Goal: Task Accomplishment & Management: Use online tool/utility

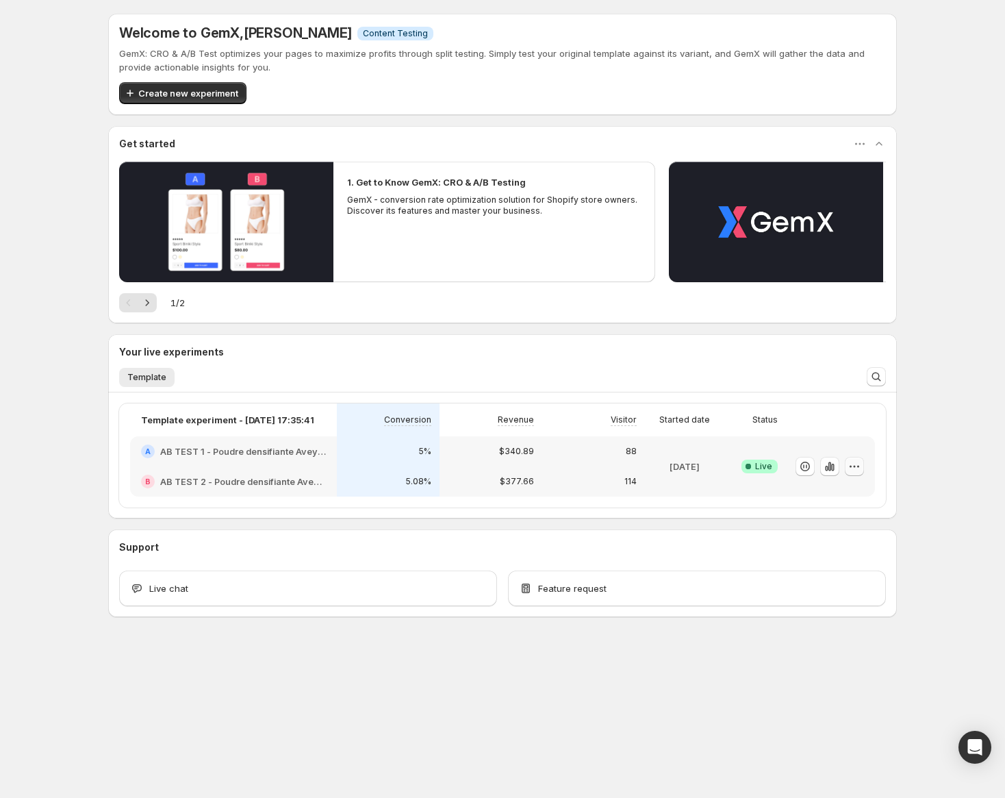
click at [855, 466] on icon "button" at bounding box center [855, 466] width 14 height 14
click at [855, 538] on span "End experiment" at bounding box center [829, 540] width 66 height 11
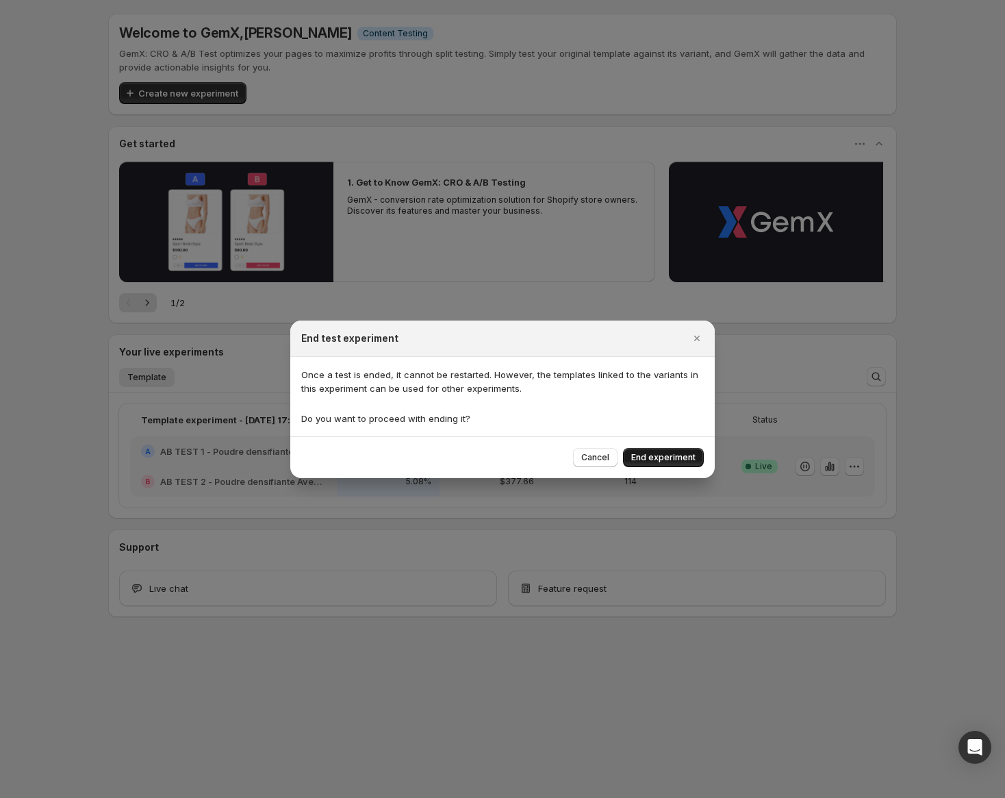
click at [667, 457] on span "End experiment" at bounding box center [663, 457] width 64 height 11
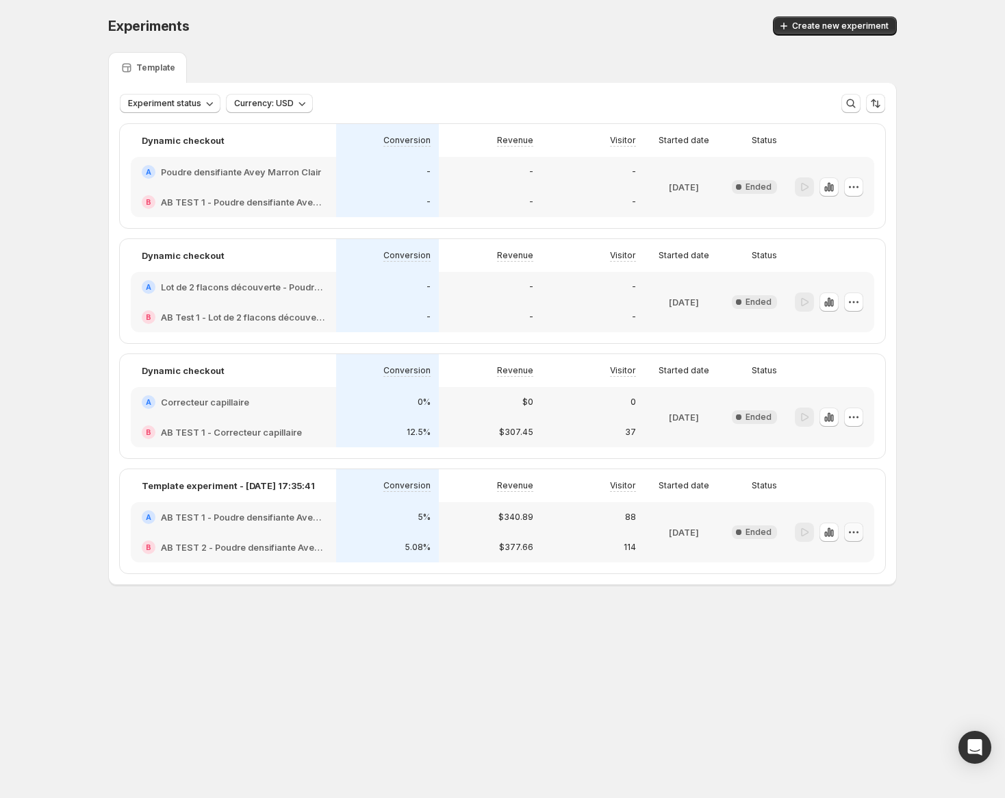
click at [857, 531] on icon "button" at bounding box center [858, 532] width 2 height 2
click at [852, 633] on span "Delete" at bounding box center [843, 629] width 27 height 11
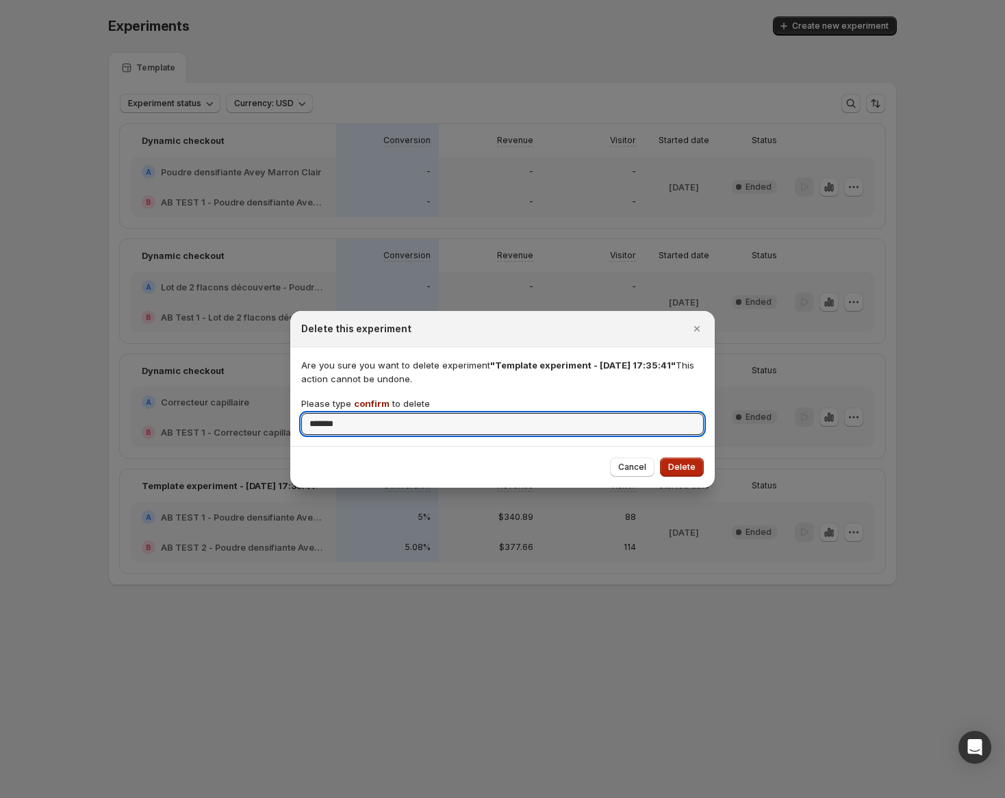
type input "*******"
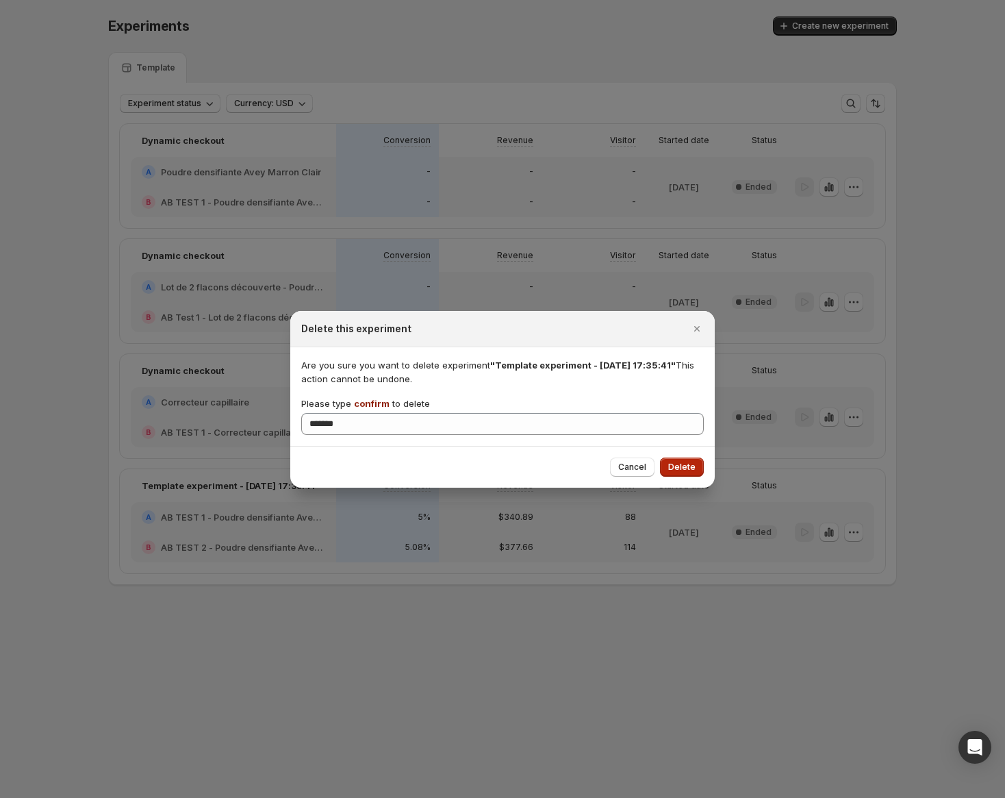
click at [679, 467] on span "Delete" at bounding box center [681, 467] width 27 height 11
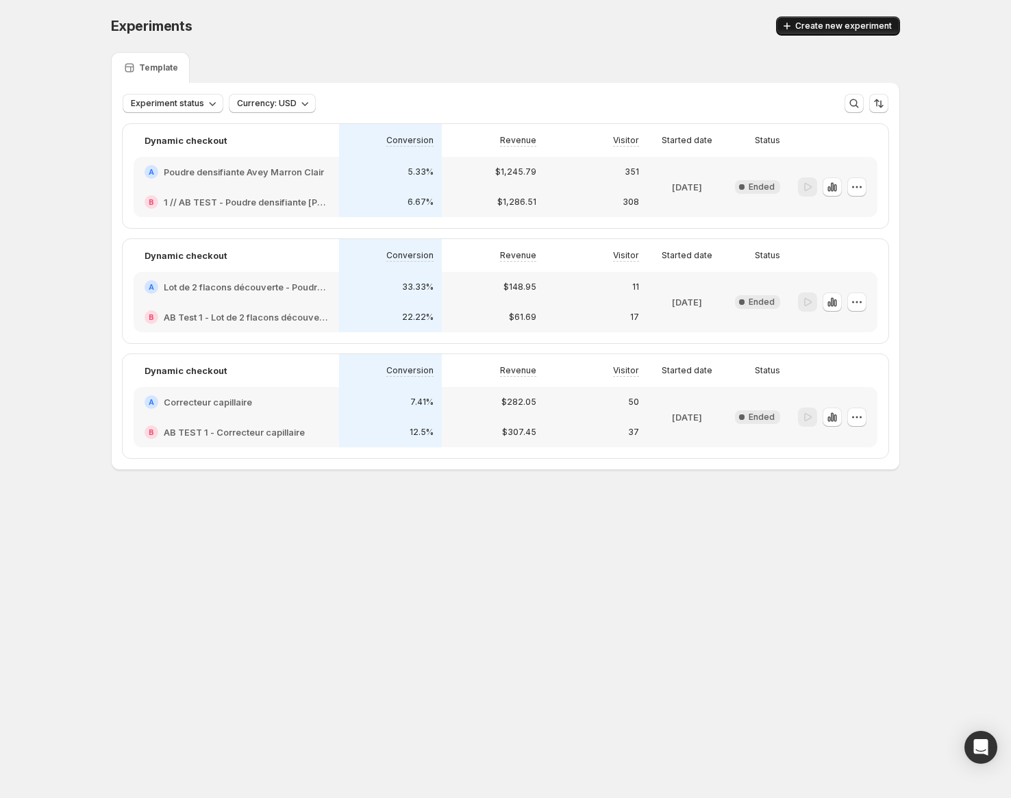
click at [818, 30] on span "Create new experiment" at bounding box center [843, 26] width 97 height 11
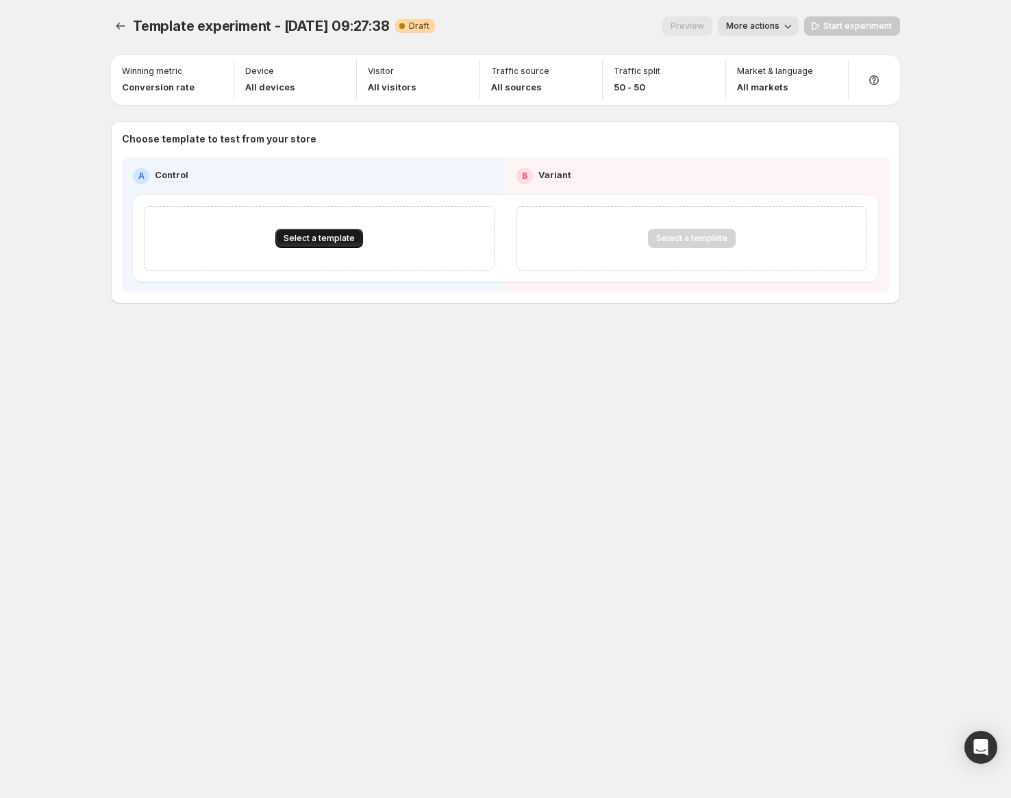
click at [314, 241] on span "Select a template" at bounding box center [318, 238] width 71 height 11
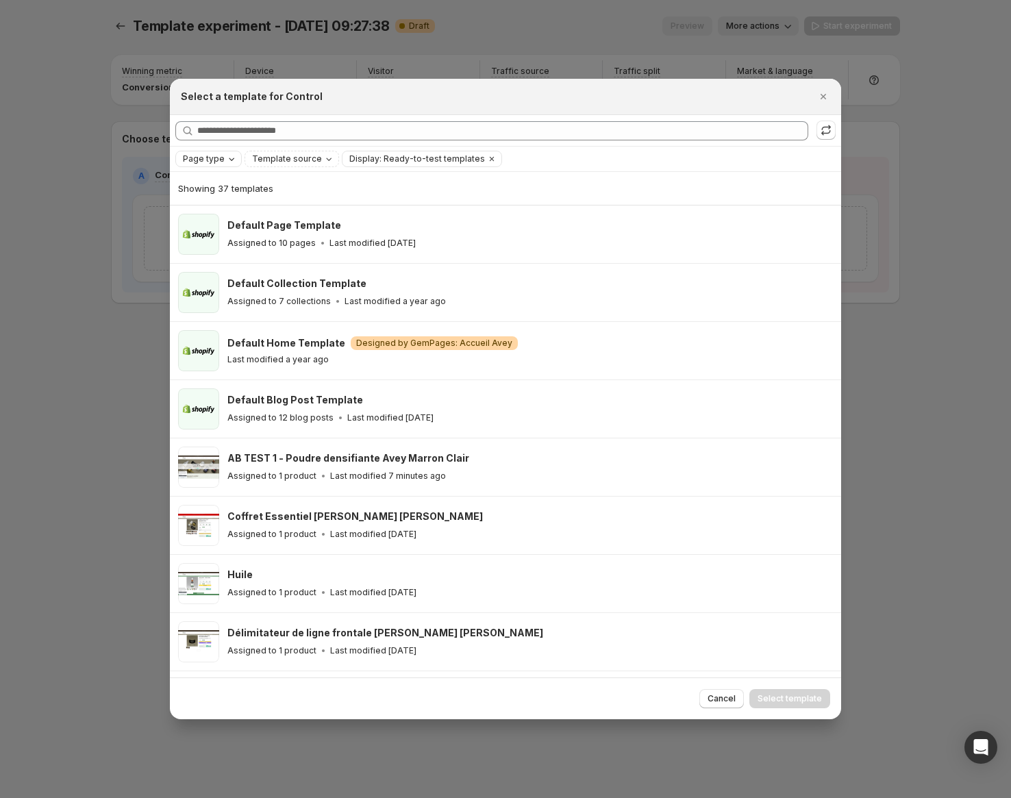
click at [231, 157] on icon "Page type" at bounding box center [231, 158] width 11 height 11
click at [229, 217] on span "Product page" at bounding box center [230, 217] width 58 height 11
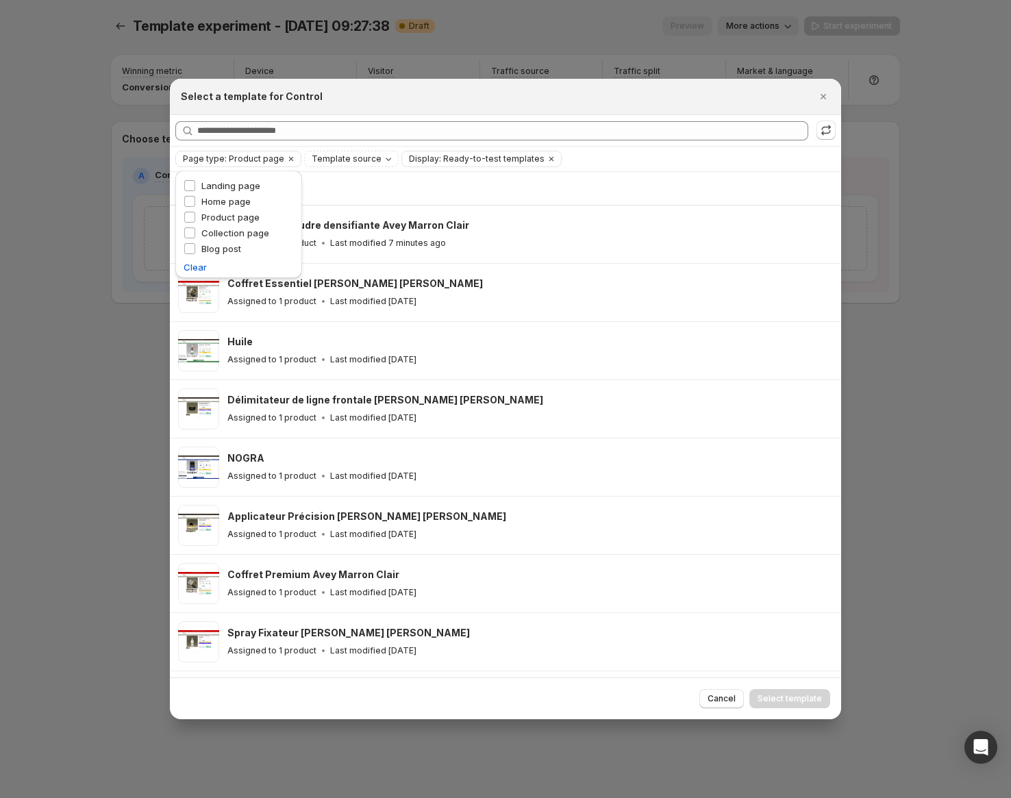
click at [369, 108] on div "Select a template for Control" at bounding box center [505, 97] width 671 height 36
click at [826, 94] on icon "Close" at bounding box center [823, 97] width 14 height 14
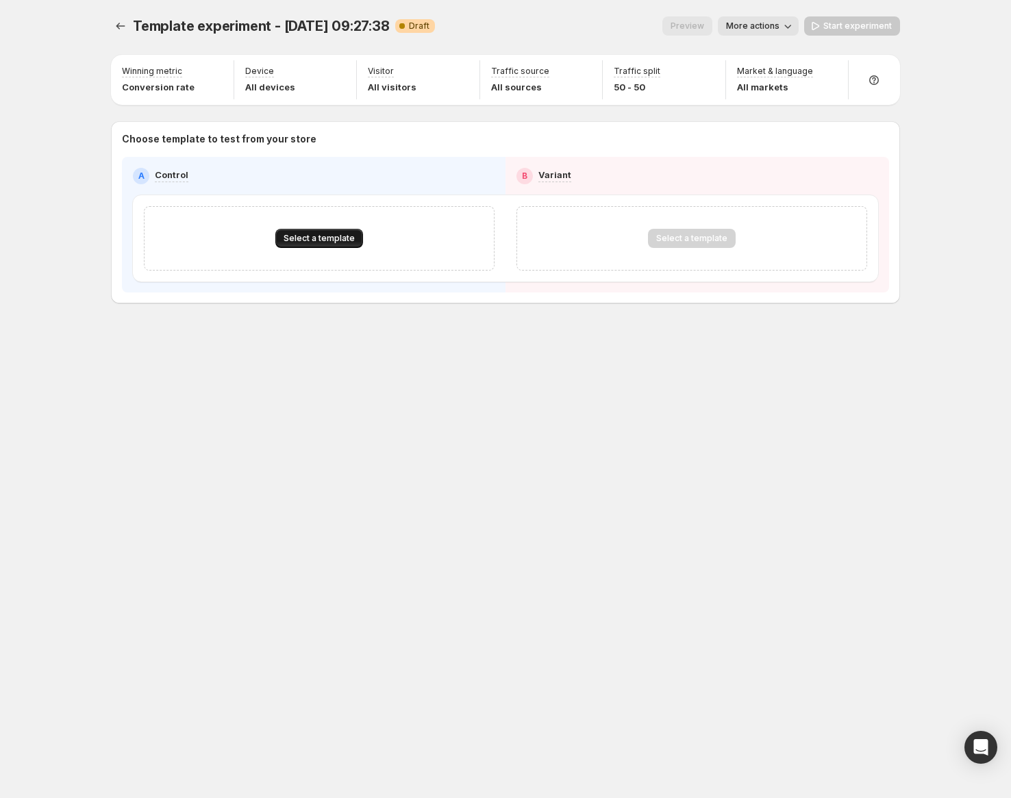
click at [312, 242] on span "Select a template" at bounding box center [318, 238] width 71 height 11
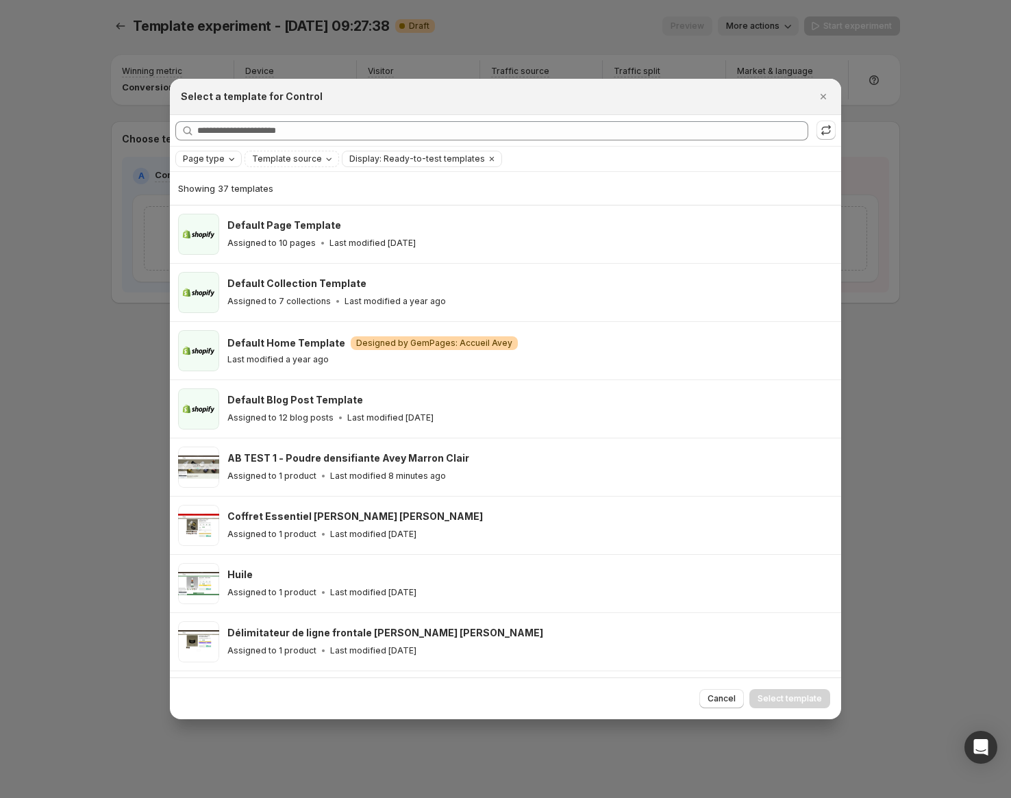
click at [210, 162] on span "Page type" at bounding box center [204, 158] width 42 height 11
click at [218, 218] on span "Product page" at bounding box center [230, 217] width 58 height 11
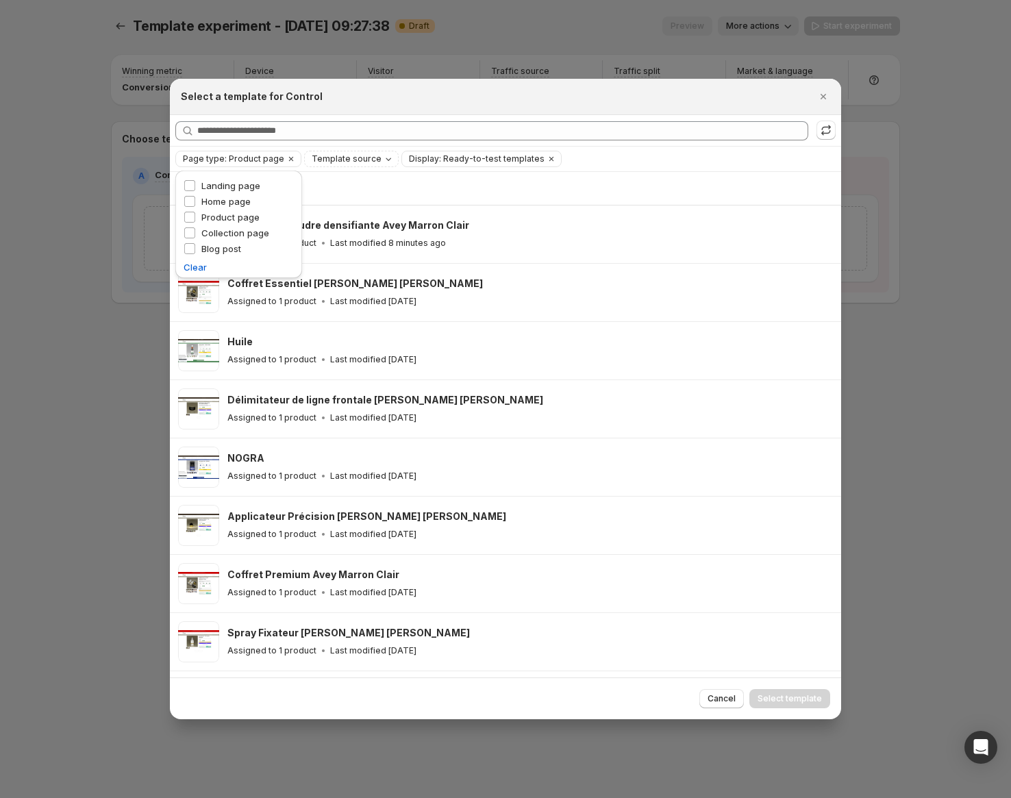
click at [563, 158] on div "Page type: Product page Template source Display: Ready-to-test templates Clear …" at bounding box center [505, 159] width 660 height 16
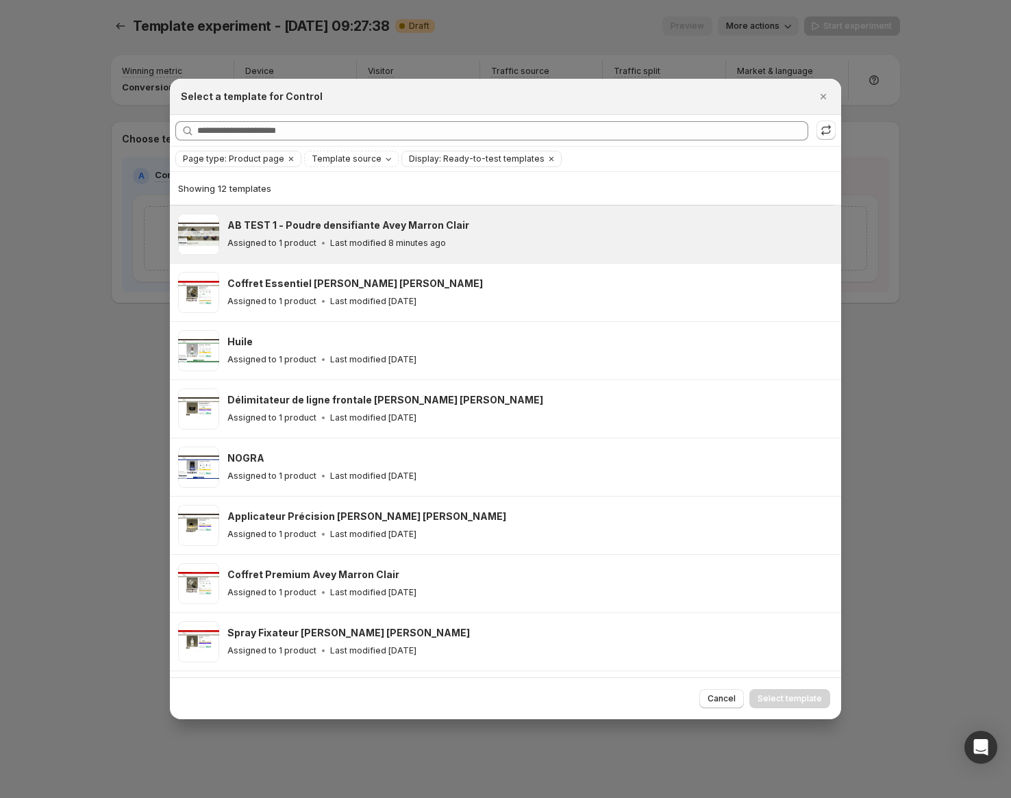
click at [379, 248] on p "Last modified 8 minutes ago" at bounding box center [388, 243] width 116 height 11
click at [792, 705] on button "Select template" at bounding box center [789, 698] width 81 height 19
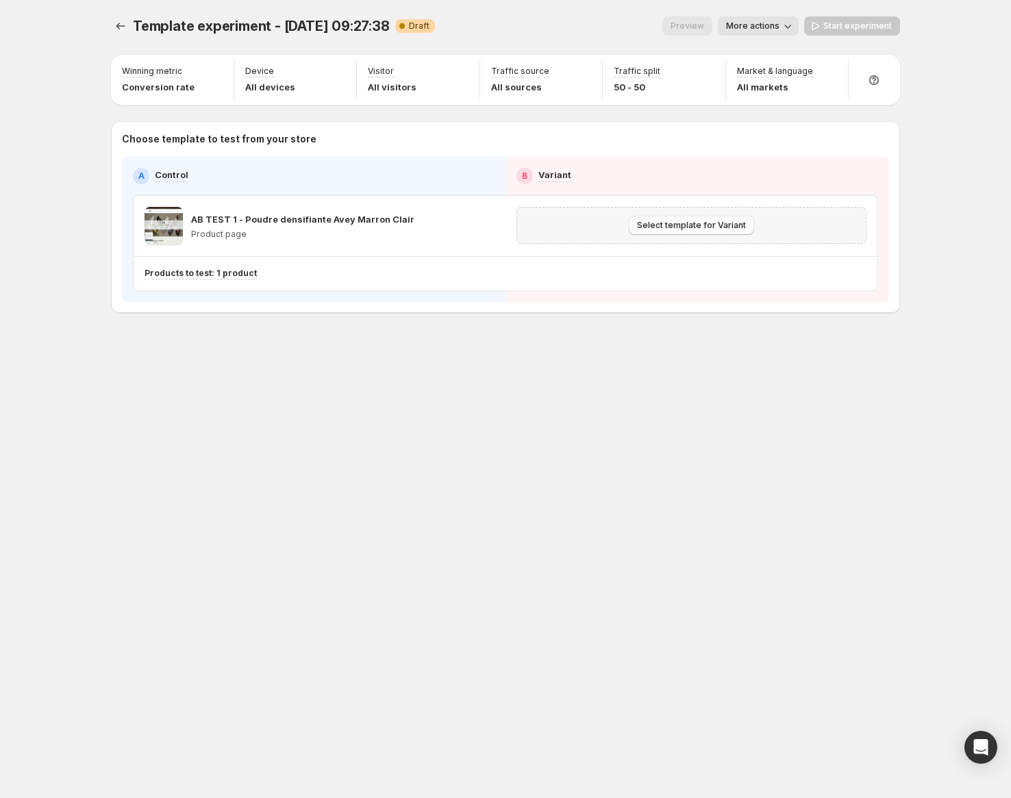
click at [651, 233] on button "Select template for Variant" at bounding box center [691, 225] width 125 height 19
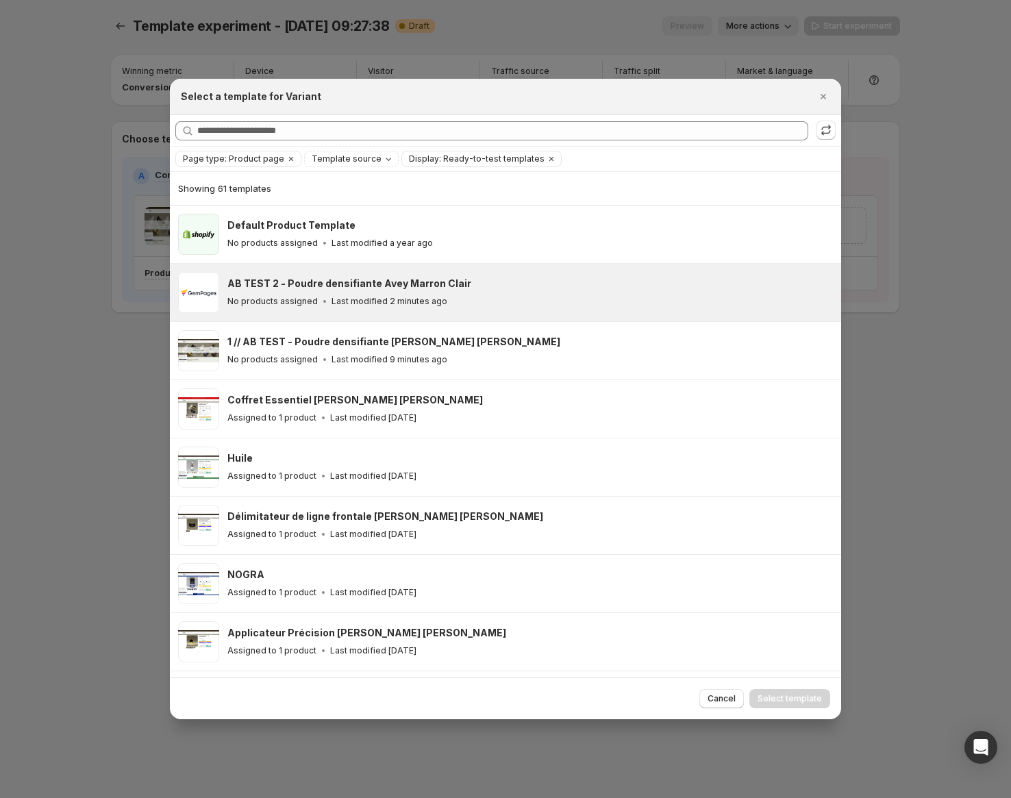
click at [657, 292] on div "AB TEST 2 - Poudre densifiante Avey Marron Clair No products assigned Last modi…" at bounding box center [527, 292] width 601 height 31
click at [803, 699] on span "Select template" at bounding box center [789, 698] width 64 height 11
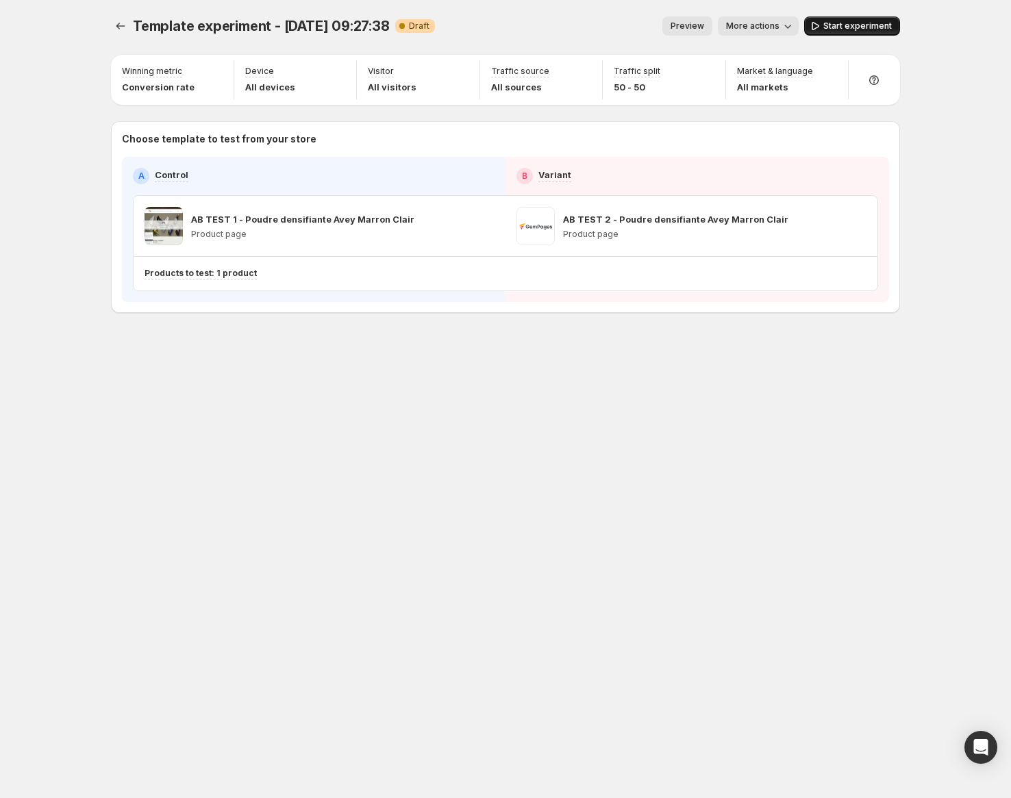
click at [856, 21] on span "Start experiment" at bounding box center [857, 26] width 68 height 11
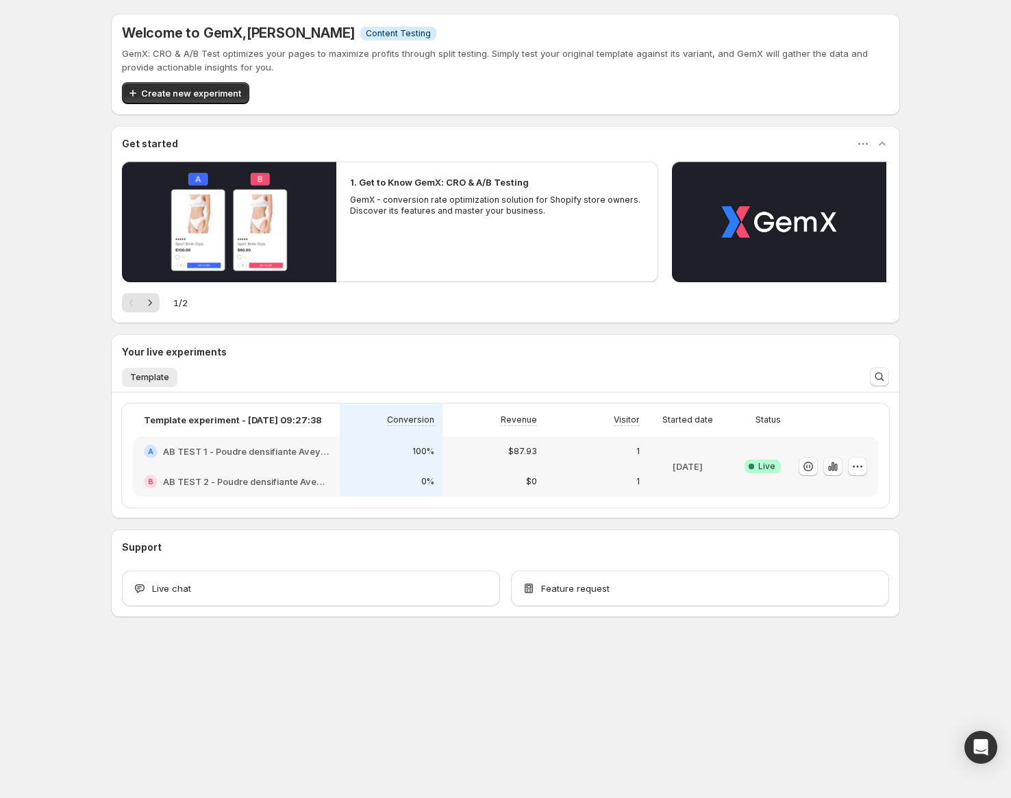
click at [830, 468] on icon "button" at bounding box center [829, 468] width 3 height 5
click at [855, 463] on icon "button" at bounding box center [857, 466] width 14 height 14
click at [848, 546] on span "End experiment" at bounding box center [869, 541] width 143 height 14
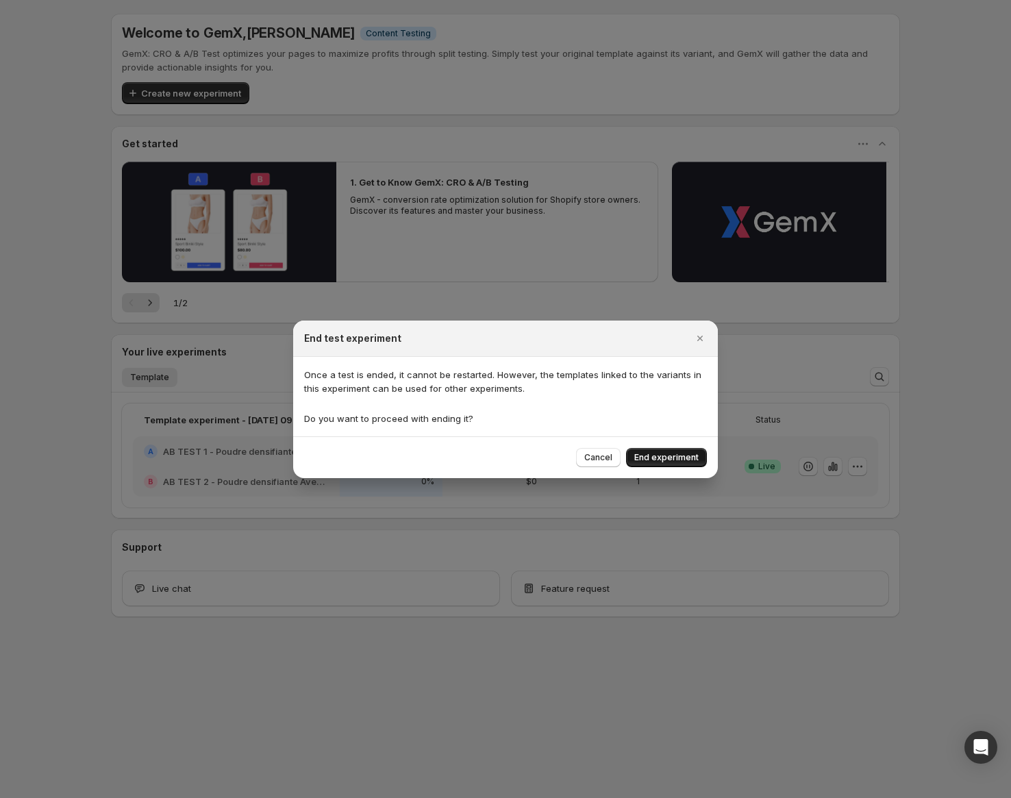
click at [690, 457] on span "End experiment" at bounding box center [666, 457] width 64 height 11
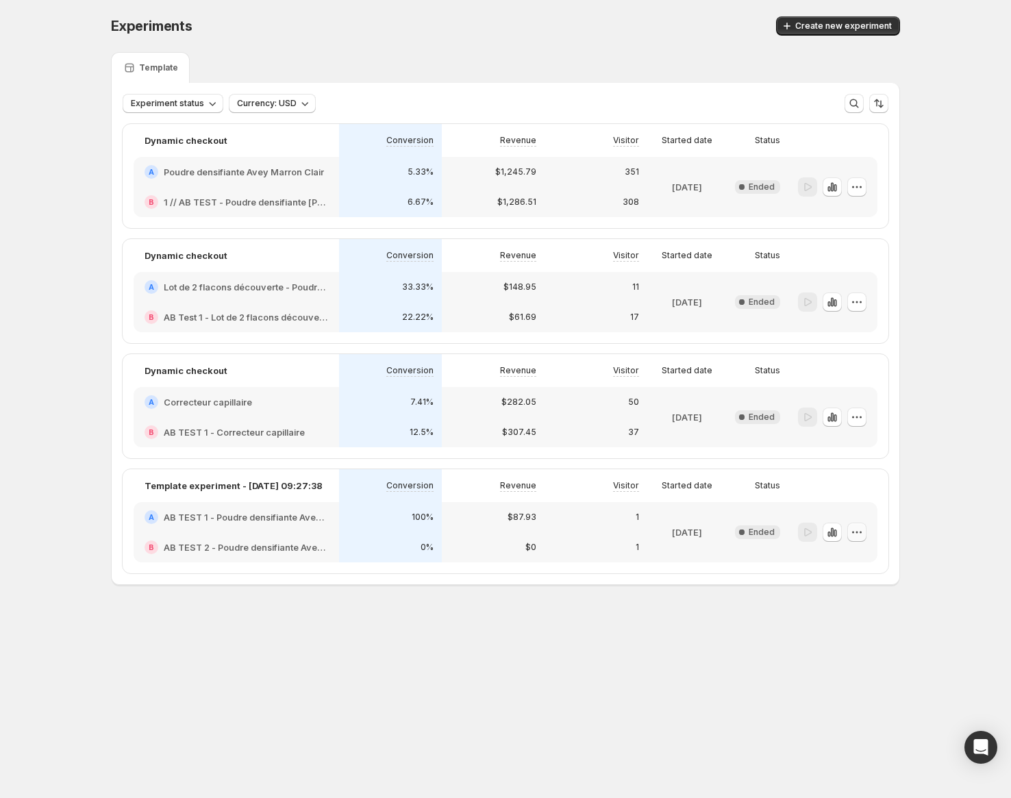
click at [857, 531] on icon "button" at bounding box center [857, 532] width 14 height 14
click at [854, 627] on span "Delete" at bounding box center [846, 629] width 27 height 11
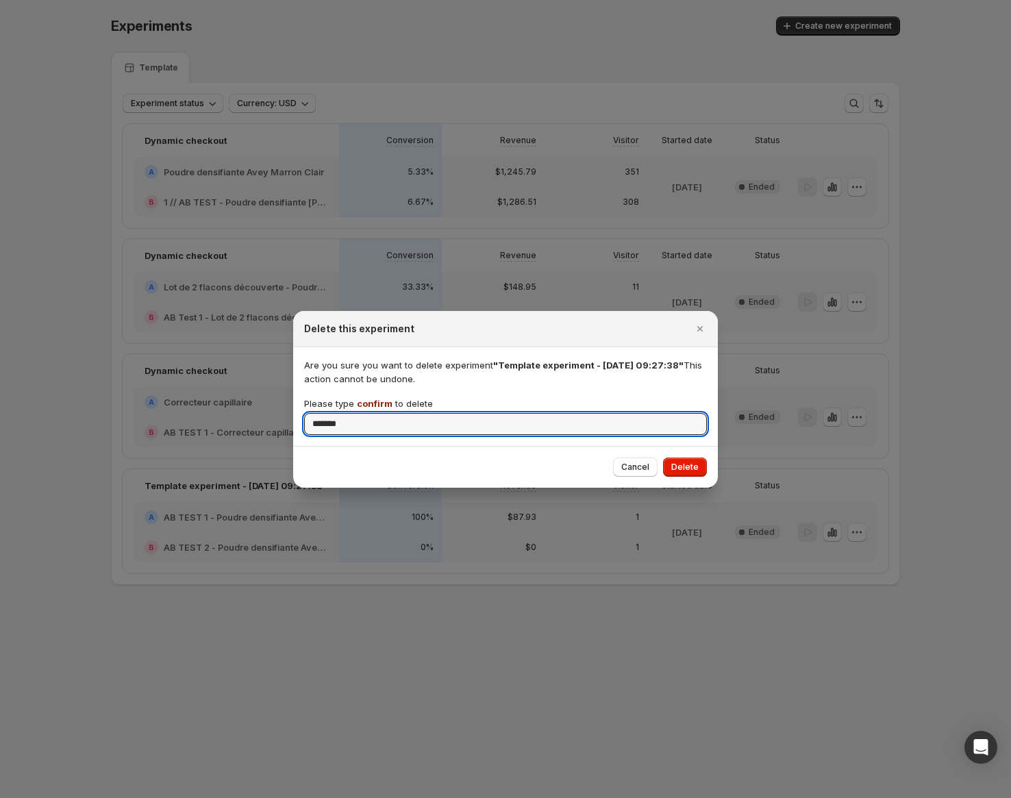
type input "*******"
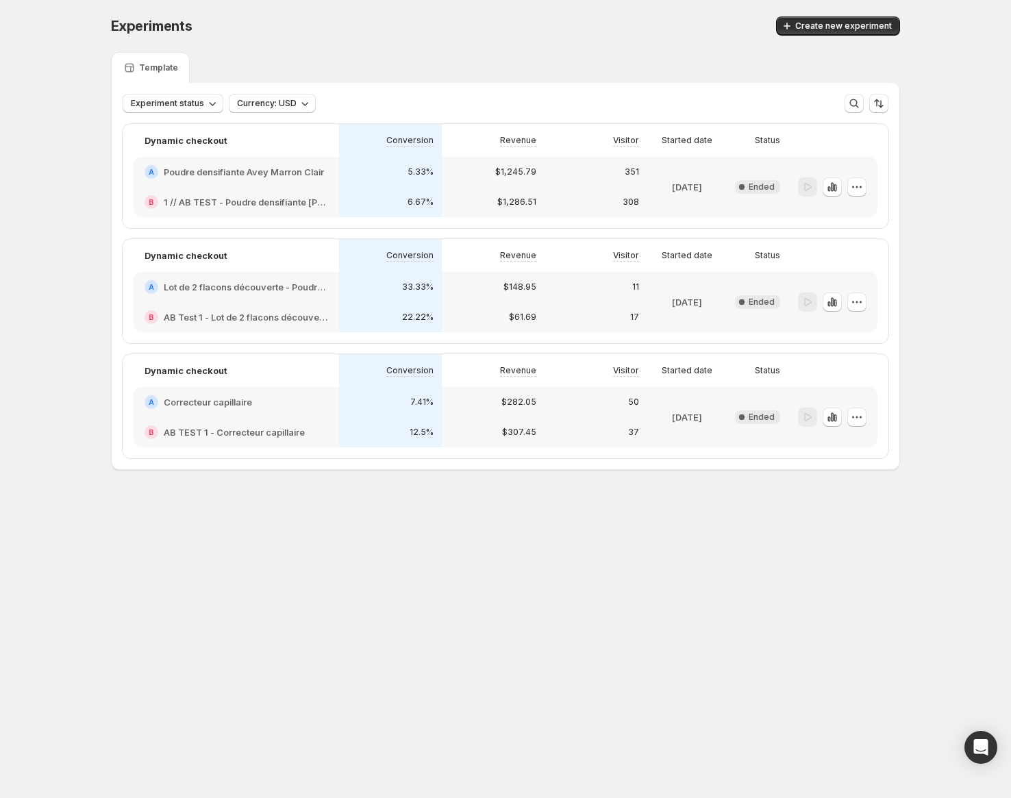
click at [826, 31] on span "Create new experiment" at bounding box center [843, 26] width 97 height 11
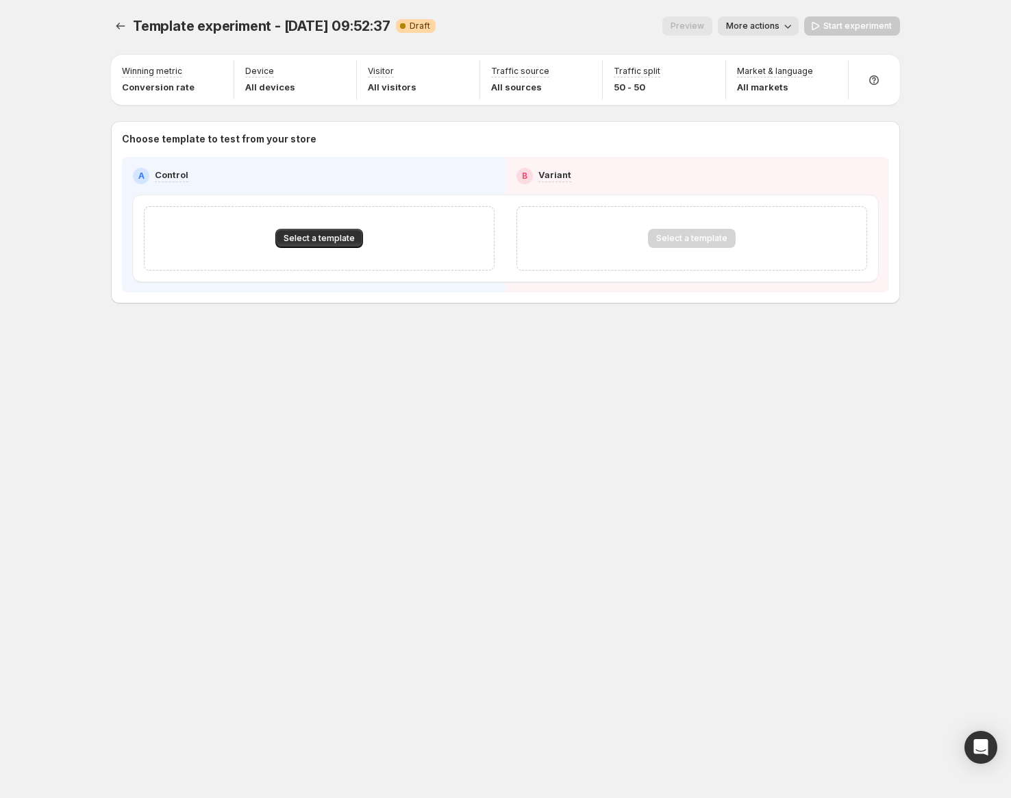
click at [321, 216] on div "Select a template" at bounding box center [319, 238] width 351 height 64
click at [325, 238] on span "Select a template" at bounding box center [318, 238] width 71 height 11
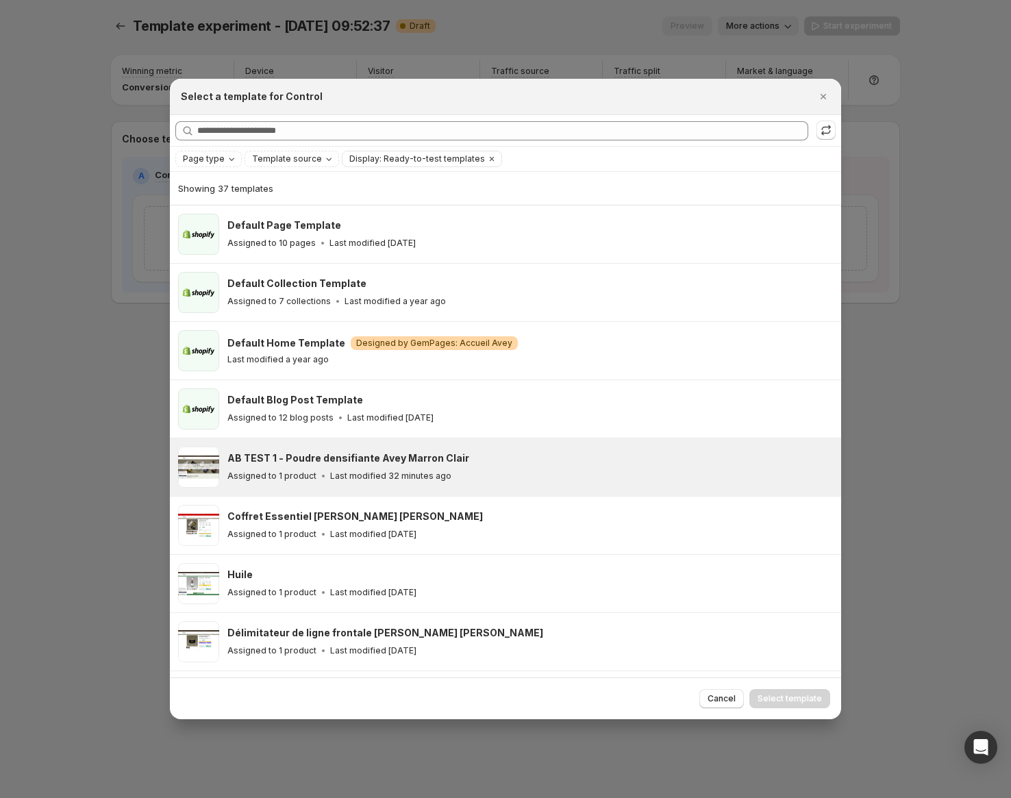
click at [422, 478] on p "Last modified 32 minutes ago" at bounding box center [390, 475] width 121 height 11
click at [799, 687] on div "Cancel Select template" at bounding box center [505, 698] width 671 height 42
click at [803, 704] on button "Select template" at bounding box center [789, 698] width 81 height 19
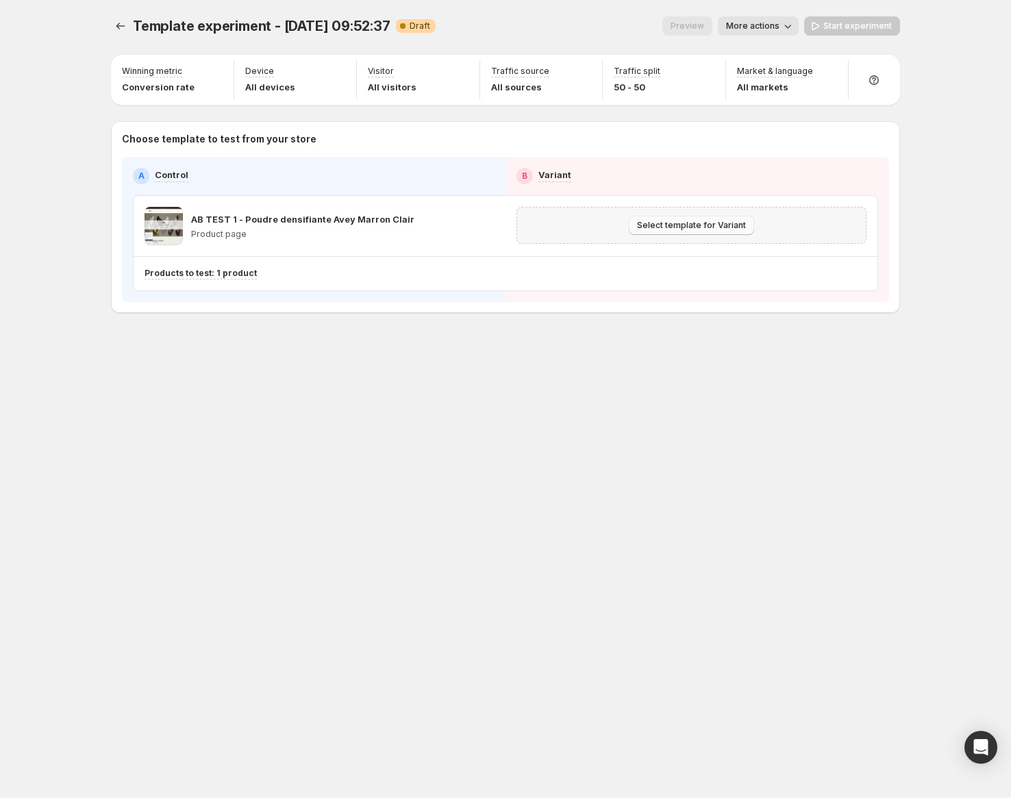
click at [615, 227] on div "Select template for Variant" at bounding box center [691, 225] width 332 height 19
click at [683, 225] on span "Select template for Variant" at bounding box center [691, 225] width 109 height 11
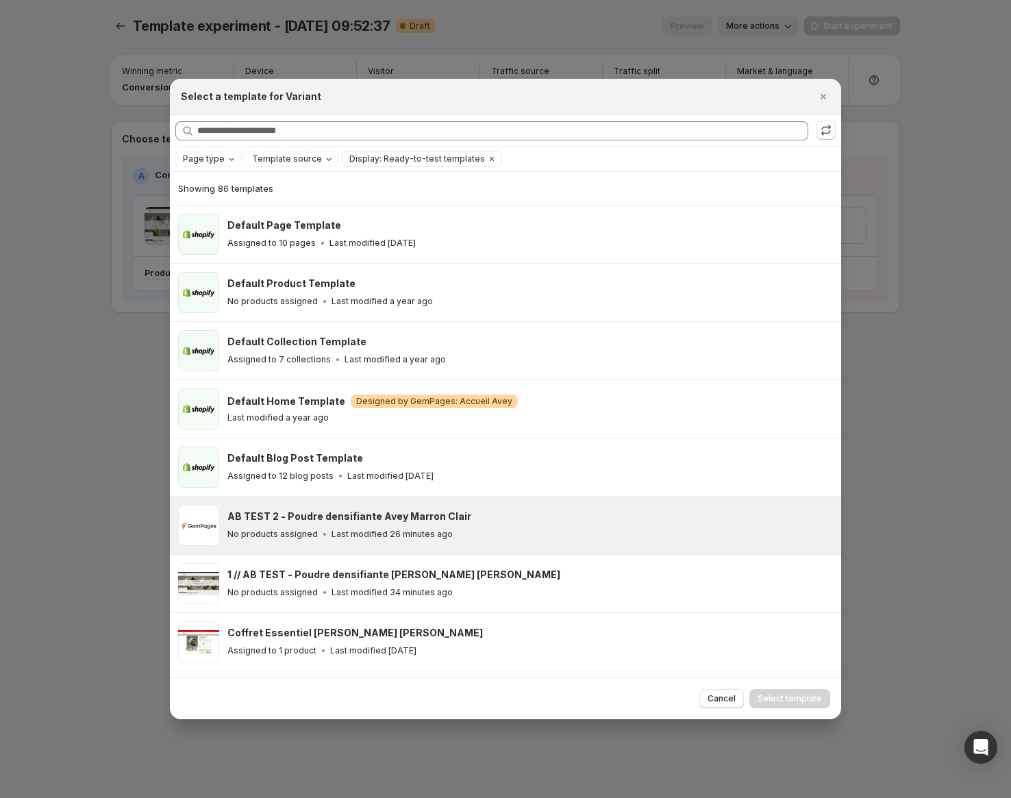
click at [475, 537] on div "No products assigned Last modified 26 minutes ago" at bounding box center [527, 534] width 601 height 14
click at [770, 693] on span "Select template" at bounding box center [789, 698] width 64 height 11
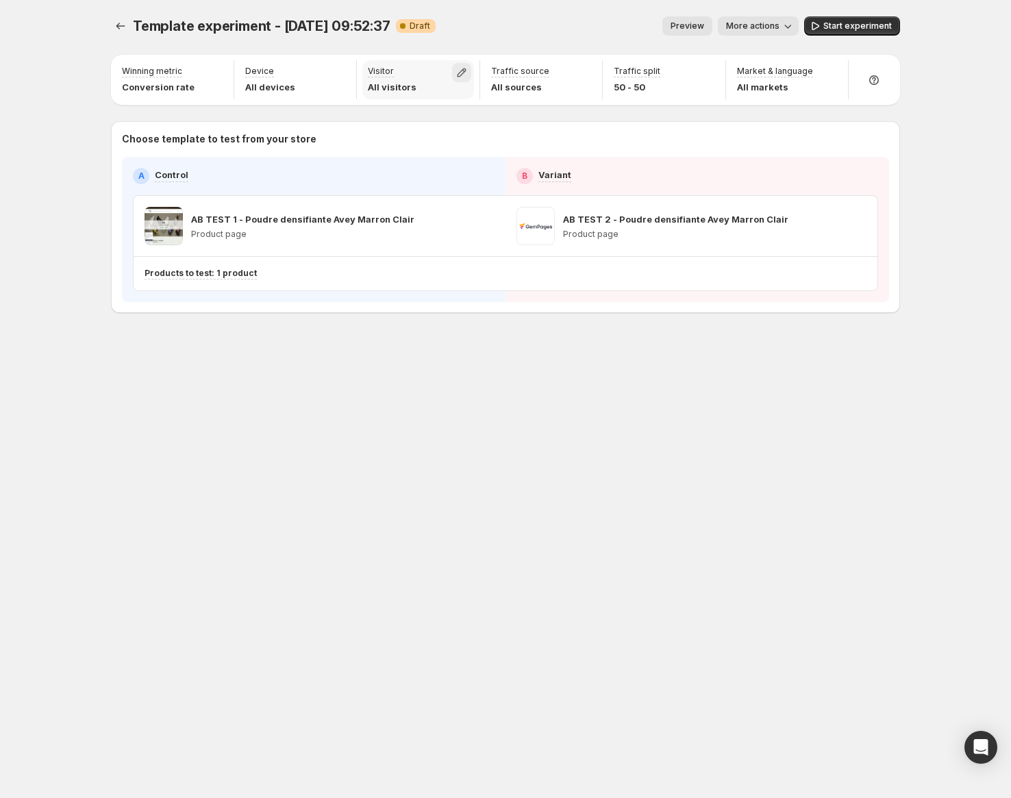
click at [466, 68] on icon "button" at bounding box center [462, 73] width 14 height 14
click at [392, 125] on span "Returning" at bounding box center [400, 125] width 41 height 11
drag, startPoint x: 546, startPoint y: 439, endPoint x: 598, endPoint y: 399, distance: 65.5
click at [546, 439] on div "Template experiment - Oct 6, 09:52:37. This page is ready Template experiment -…" at bounding box center [505, 399] width 822 height 798
click at [845, 32] on button "Start experiment" at bounding box center [852, 25] width 96 height 19
